Goal: Task Accomplishment & Management: Manage account settings

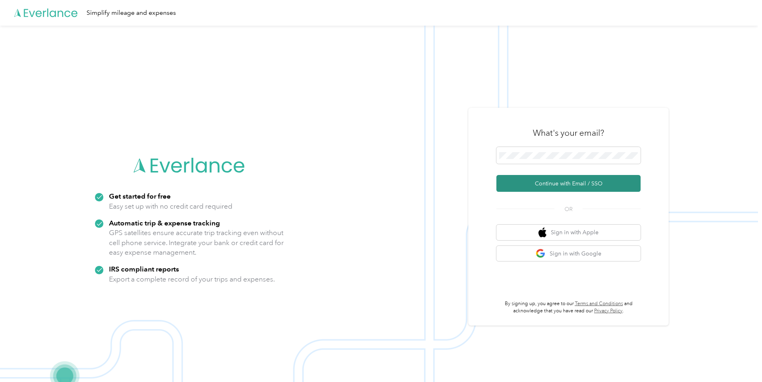
click at [583, 183] on button "Continue with Email / SSO" at bounding box center [568, 183] width 144 height 17
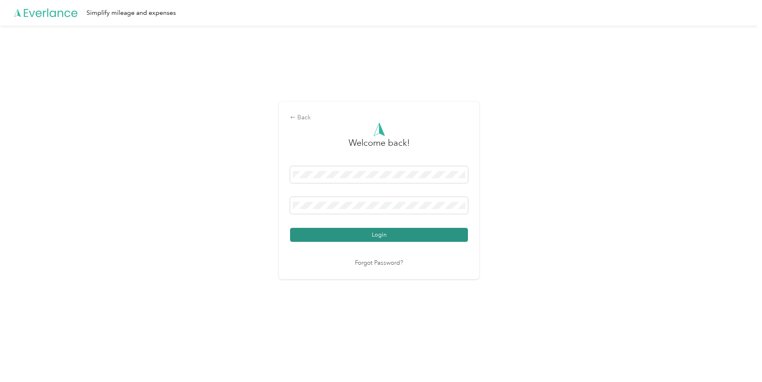
click at [359, 242] on button "Login" at bounding box center [379, 235] width 178 height 14
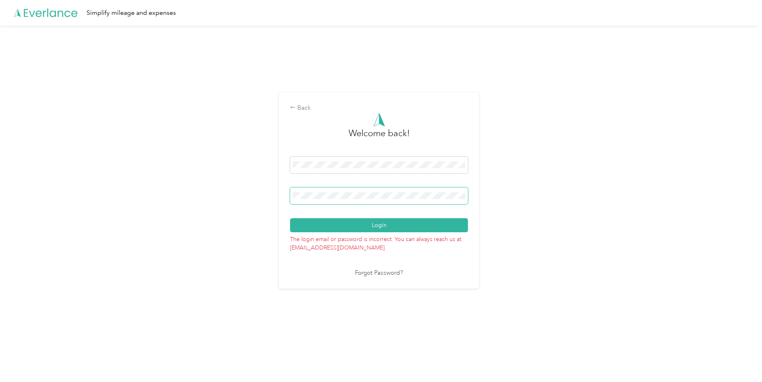
click at [290, 218] on button "Login" at bounding box center [379, 225] width 178 height 14
